Goal: Information Seeking & Learning: Learn about a topic

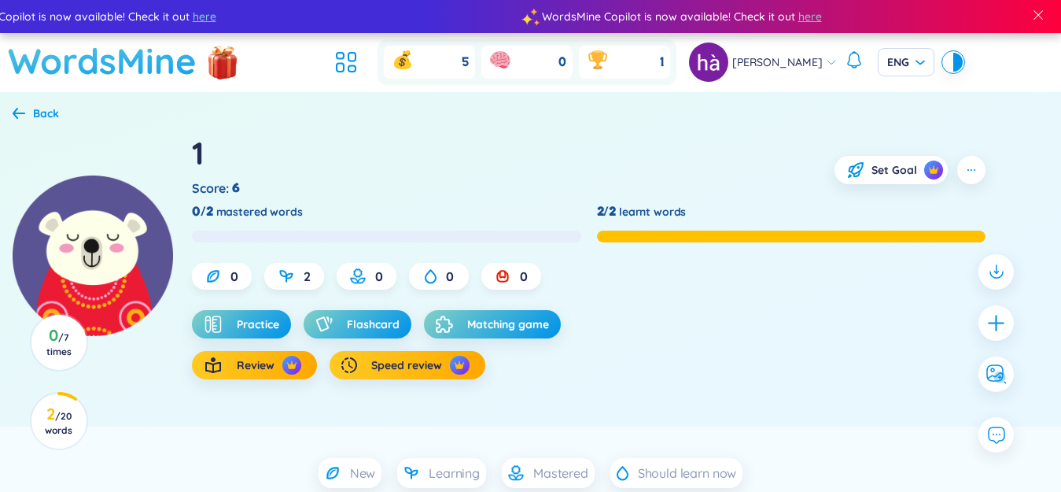
click at [128, 57] on h1 "WordsMine" at bounding box center [102, 61] width 189 height 56
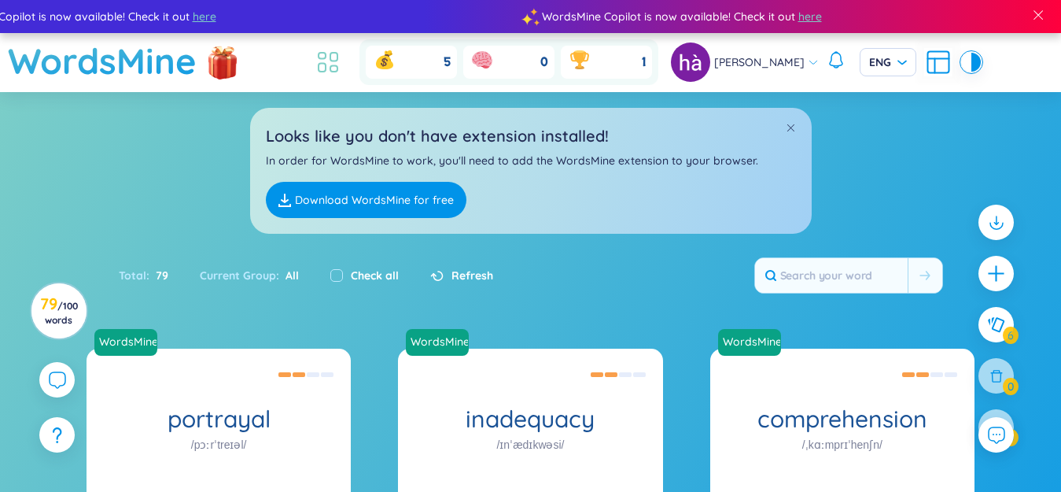
click at [338, 69] on icon at bounding box center [333, 69] width 7 height 6
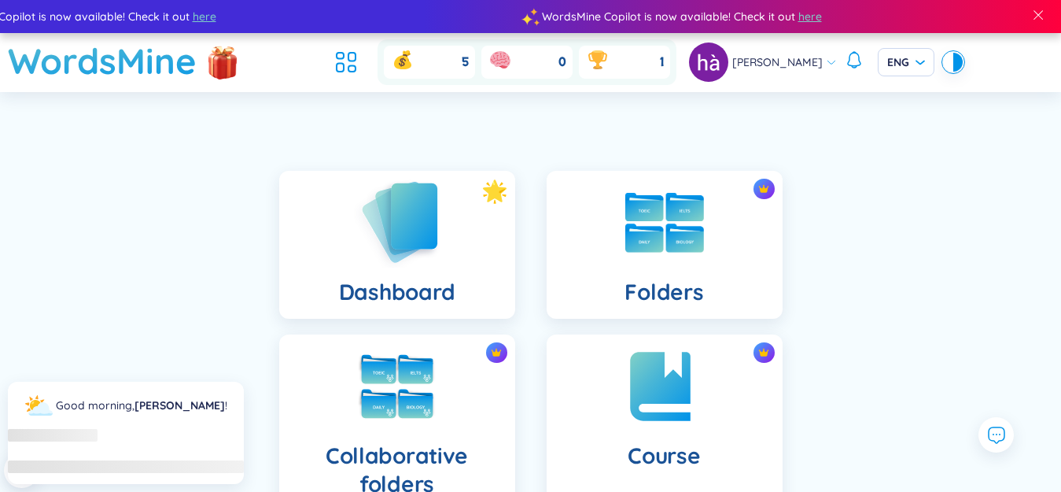
scroll to position [236, 0]
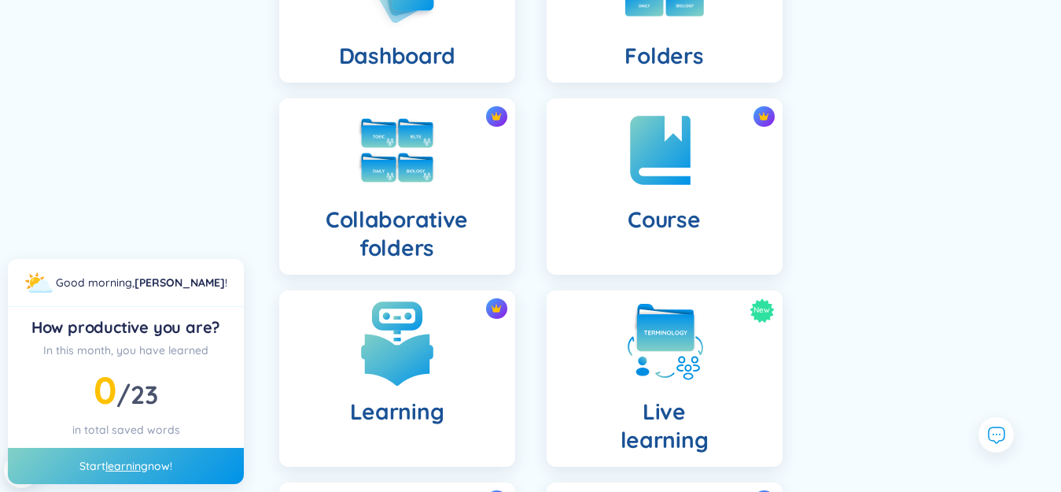
click at [415, 323] on img at bounding box center [397, 342] width 87 height 87
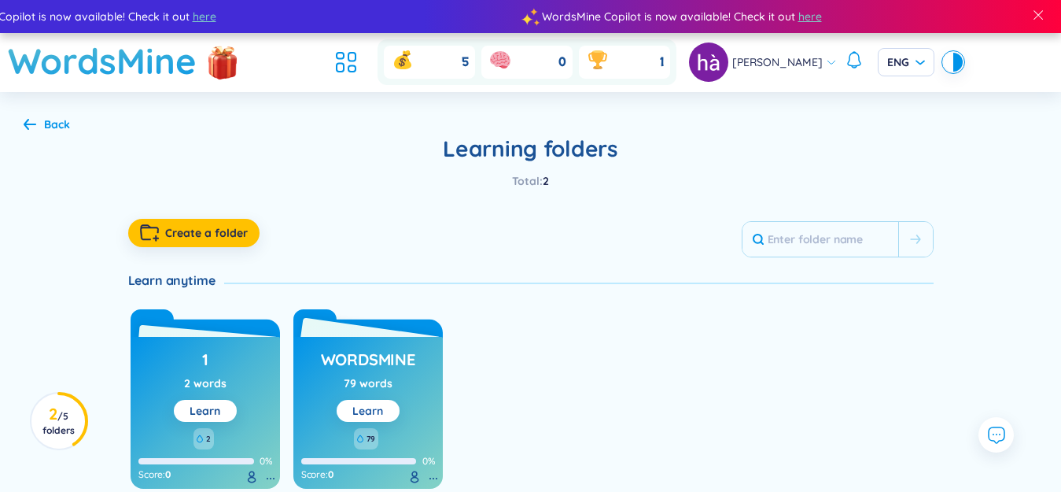
click at [385, 410] on button "Learn" at bounding box center [368, 411] width 63 height 22
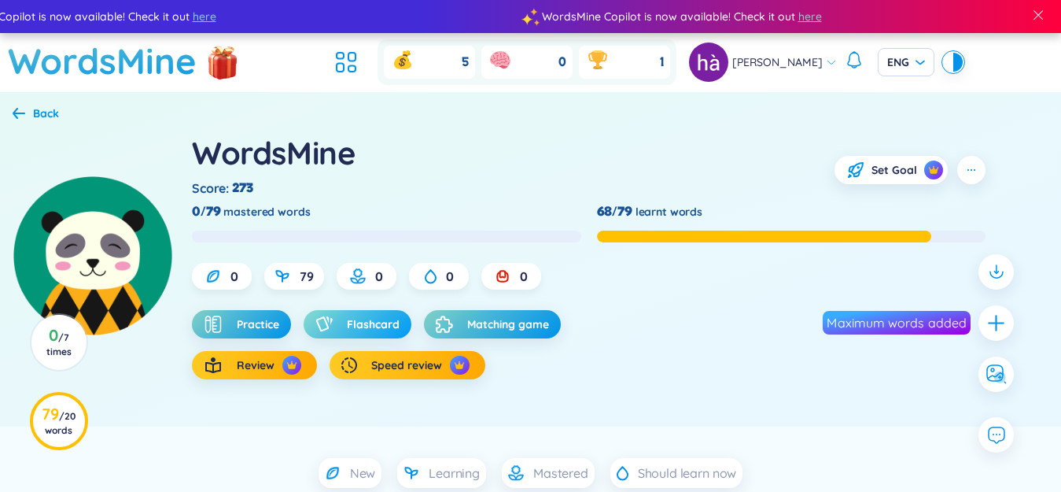
click at [388, 324] on span "Flashcard" at bounding box center [373, 324] width 53 height 16
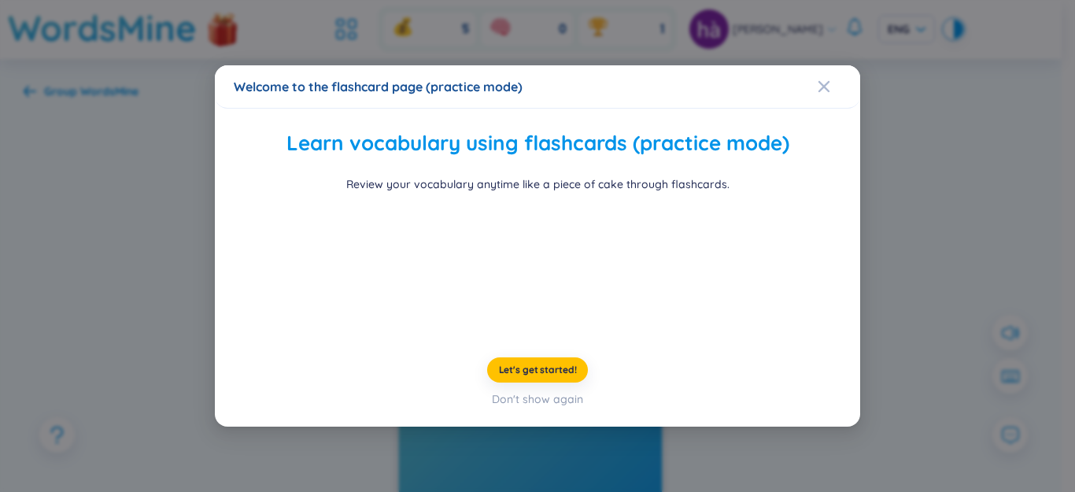
click at [160, 284] on div "Welcome to the flashcard page (practice mode) Learn vocabulary using flashcards…" at bounding box center [537, 246] width 1075 height 492
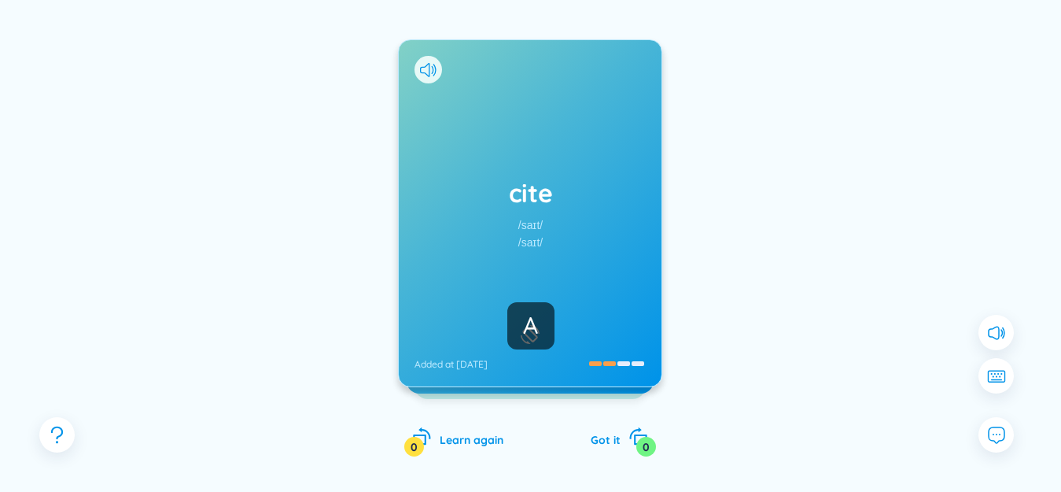
scroll to position [151, 0]
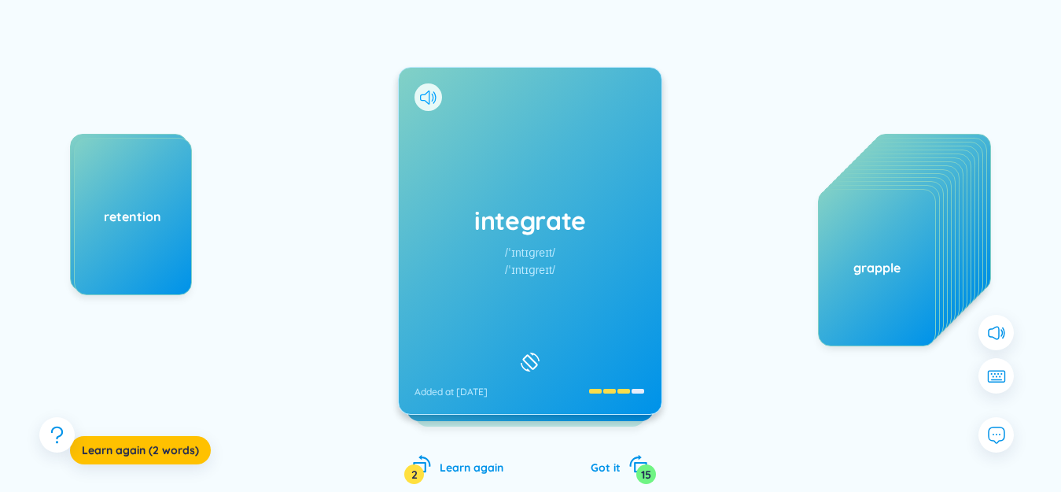
click at [429, 90] on icon at bounding box center [428, 97] width 17 height 14
click at [537, 179] on div "integrate /ˈɪntɪɡreɪt/ /ˈɪntɪɡreɪt/ Added at [DATE]" at bounding box center [530, 241] width 263 height 346
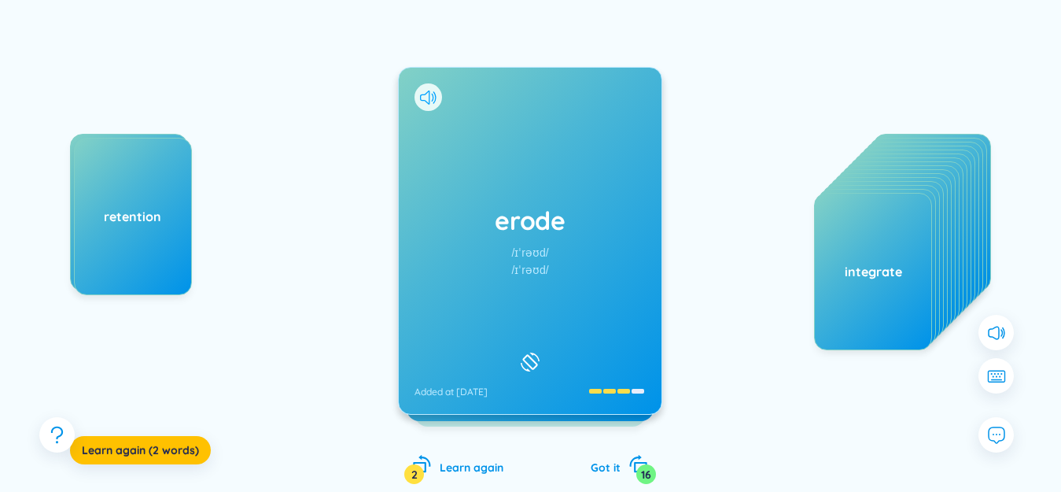
click at [425, 98] on icon at bounding box center [428, 97] width 17 height 14
click at [536, 132] on div "erode /ɪˈrəʊd/ /ɪˈrəʊd/ Added at [DATE]" at bounding box center [530, 241] width 263 height 346
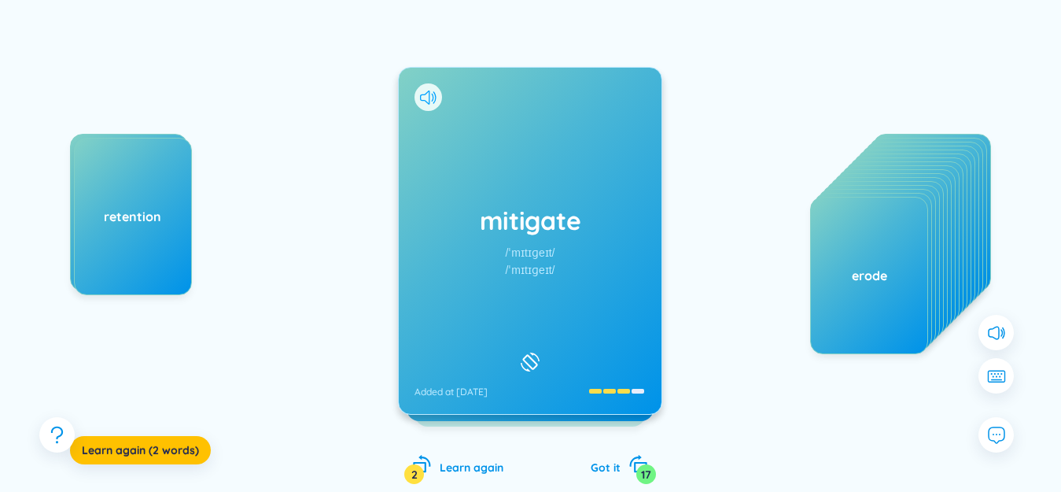
click at [428, 98] on icon at bounding box center [428, 97] width 17 height 14
click at [552, 193] on div "mitigate /ˈmɪtɪɡeɪt/ /ˈmɪtɪɡeɪt/ Added at [DATE]" at bounding box center [530, 241] width 263 height 346
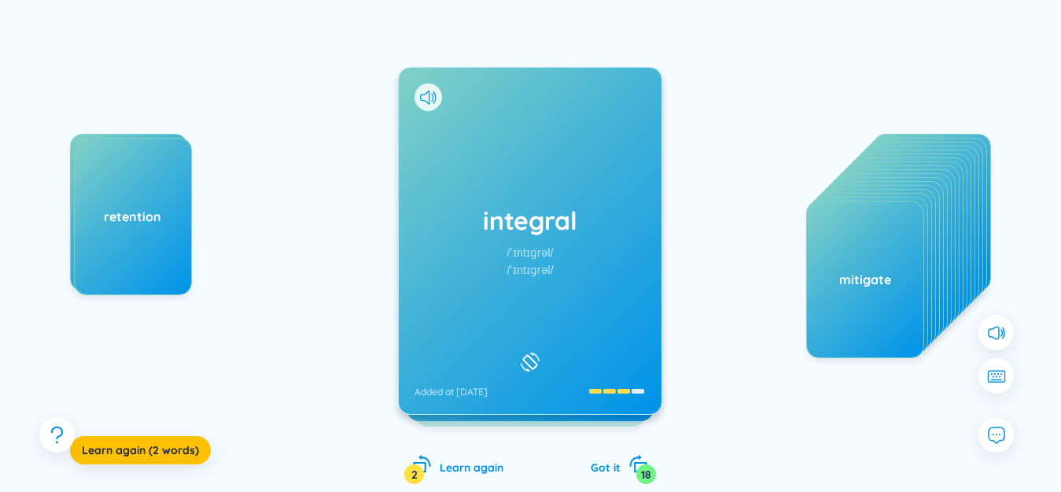
click at [426, 96] on div "integral /ˈɪntɪɡrəl/ /ˈɪntɪɡrəl/ Added at [DATE]" at bounding box center [530, 241] width 264 height 348
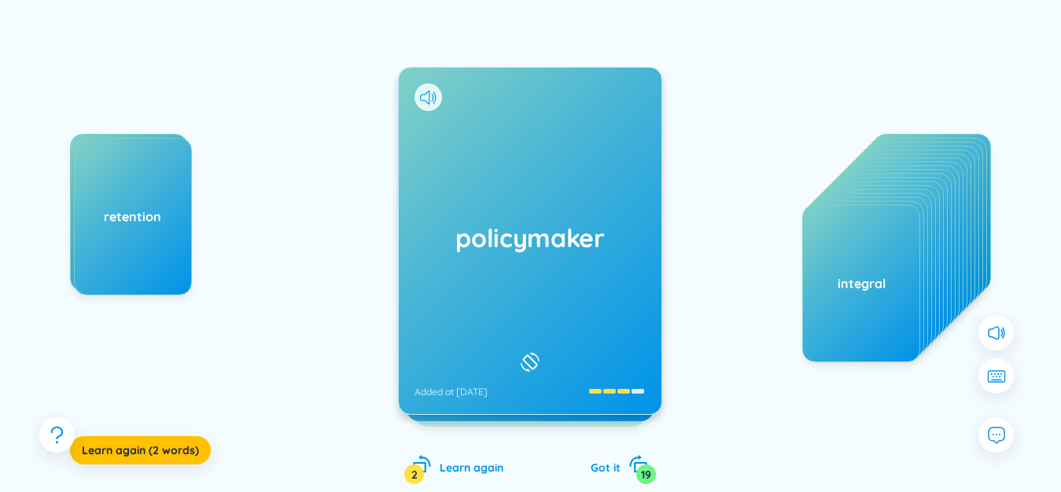
click at [427, 97] on icon at bounding box center [428, 97] width 17 height 14
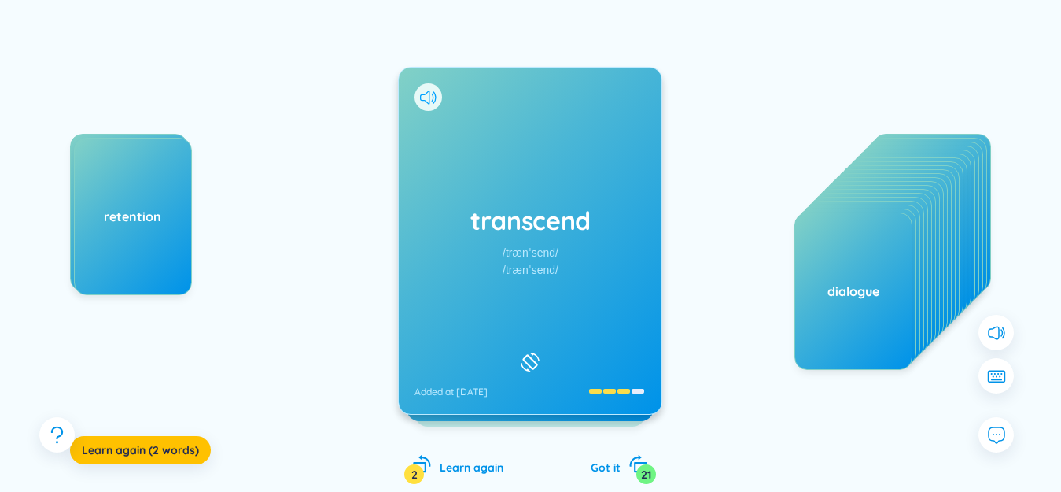
click at [422, 94] on icon at bounding box center [428, 97] width 17 height 14
click at [504, 140] on div "transcend /trænˈsend/ /trænˈsend/ Added at [DATE]" at bounding box center [530, 241] width 263 height 346
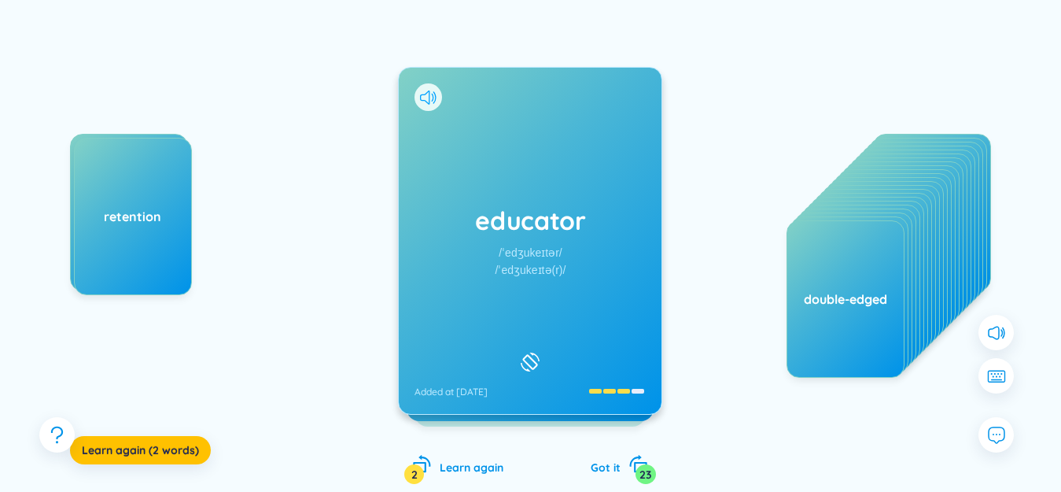
click at [430, 91] on icon at bounding box center [428, 97] width 17 height 14
click at [464, 107] on div "educator /ˈedʒukeɪtər/ /ˈedʒukeɪtə(r)/ Added at [DATE]" at bounding box center [530, 241] width 263 height 346
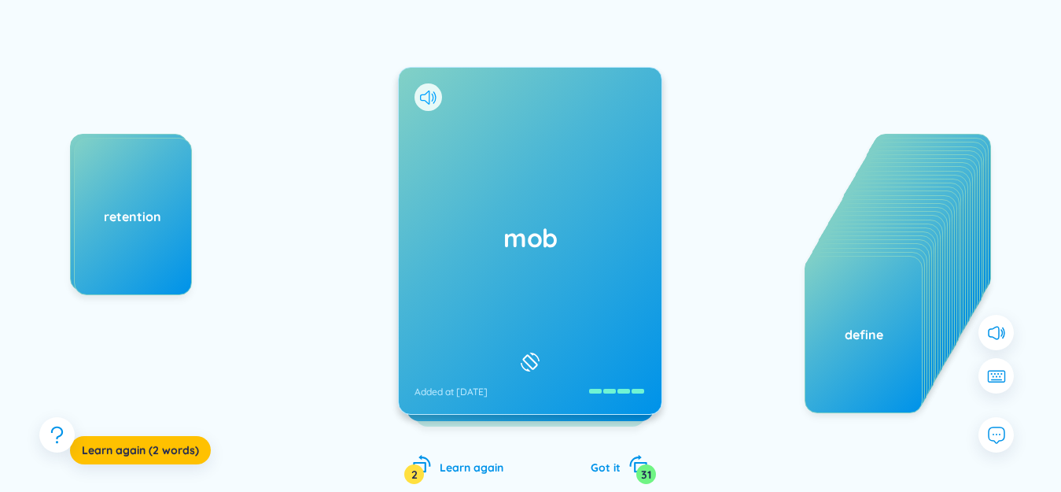
click at [433, 102] on icon at bounding box center [428, 97] width 17 height 14
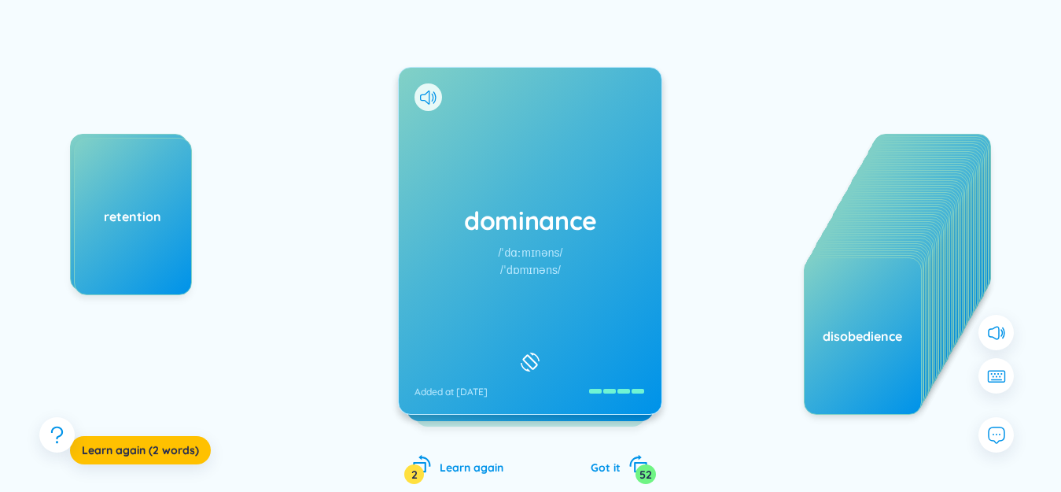
click at [657, 201] on div "advocate retention Learn again (2 words) dominance /ˈdɑːmɪnəns/ /ˈdɒmɪnəns/ Add…" at bounding box center [531, 257] width 1014 height 518
drag, startPoint x: 680, startPoint y: 253, endPoint x: 430, endPoint y: 298, distance: 254.2
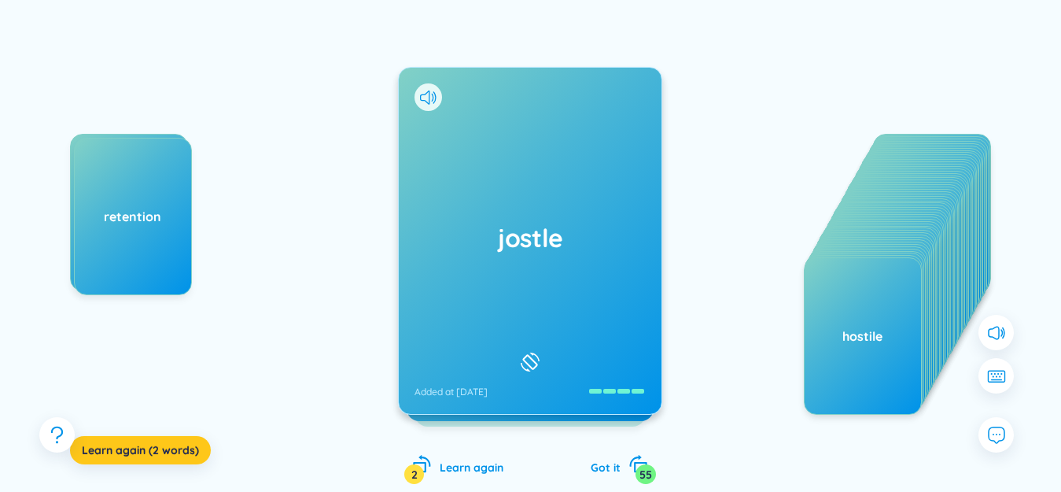
click at [194, 447] on span "Learn again (2 words)" at bounding box center [140, 450] width 117 height 16
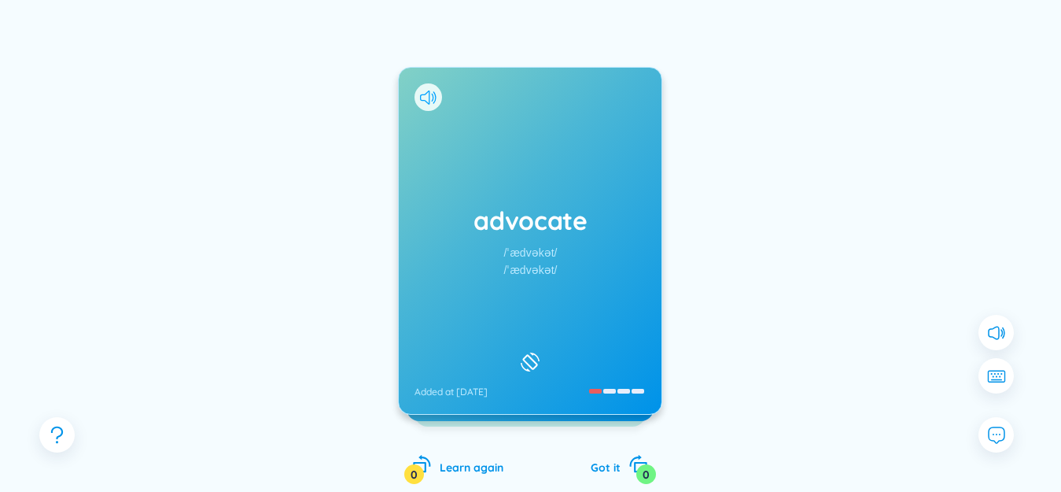
click at [429, 91] on icon at bounding box center [428, 97] width 17 height 14
click at [489, 119] on div "advocate /ˈædvəkət/ /ˈædvəkət/ Added at [DATE]" at bounding box center [530, 241] width 263 height 346
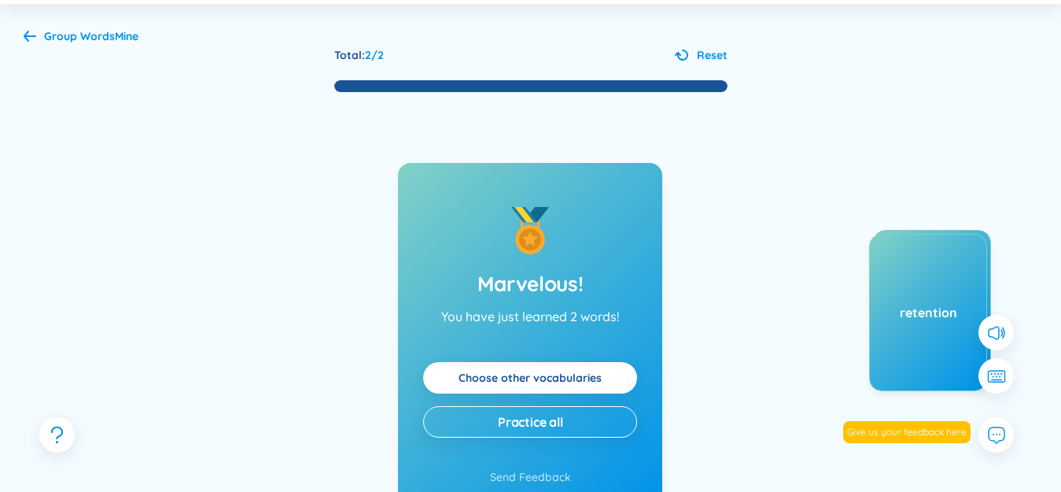
scroll to position [0, 0]
